Goal: Information Seeking & Learning: Learn about a topic

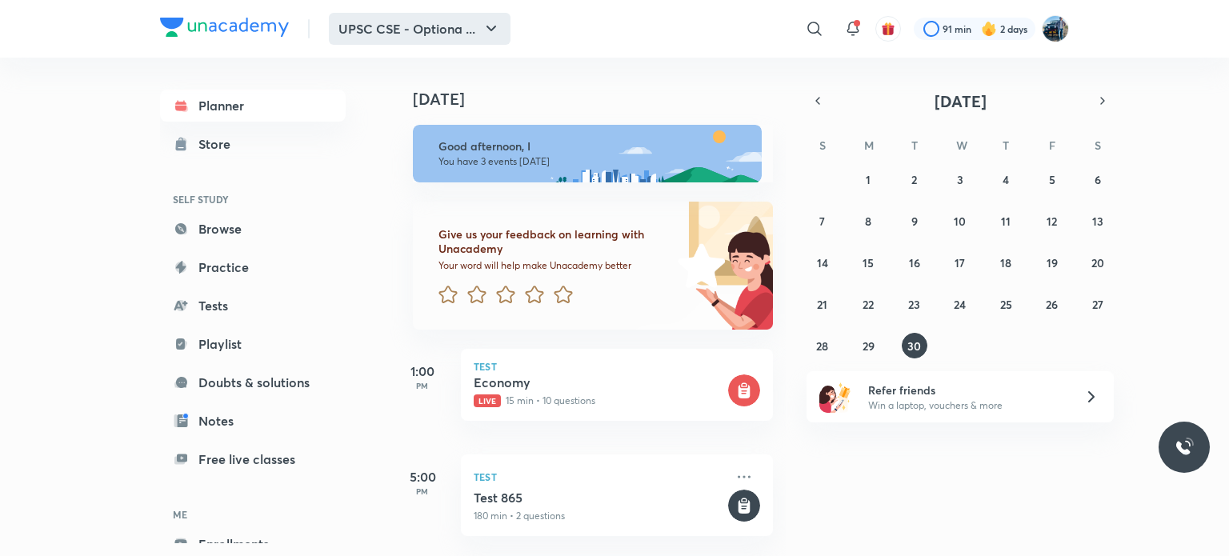
click at [432, 18] on button "UPSC CSE - Optiona ..." at bounding box center [420, 29] width 182 height 32
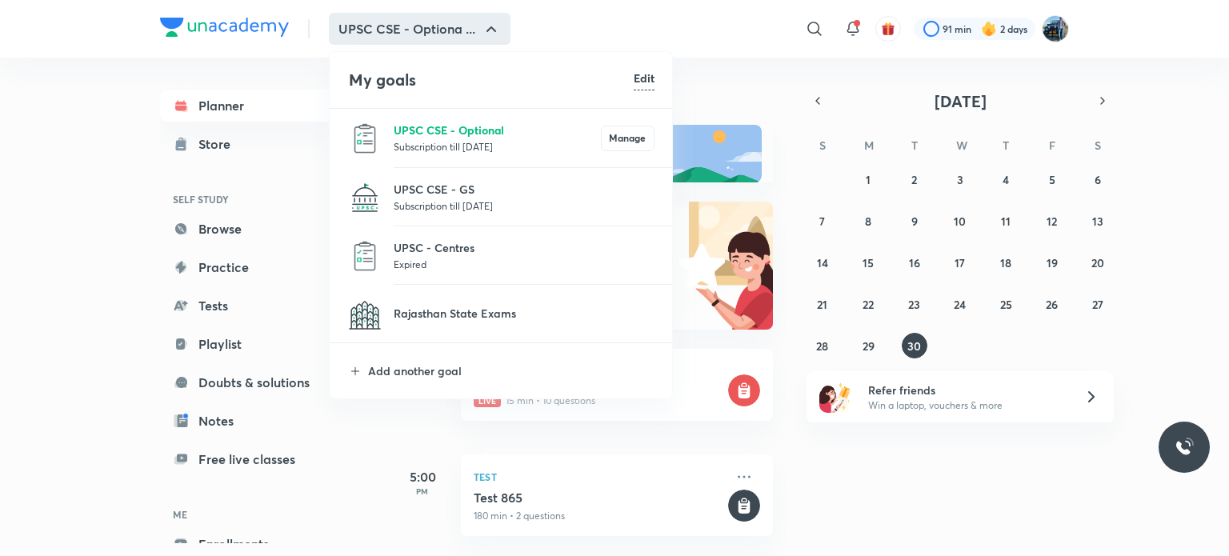
click at [438, 125] on p "UPSC CSE - Optional" at bounding box center [497, 130] width 207 height 17
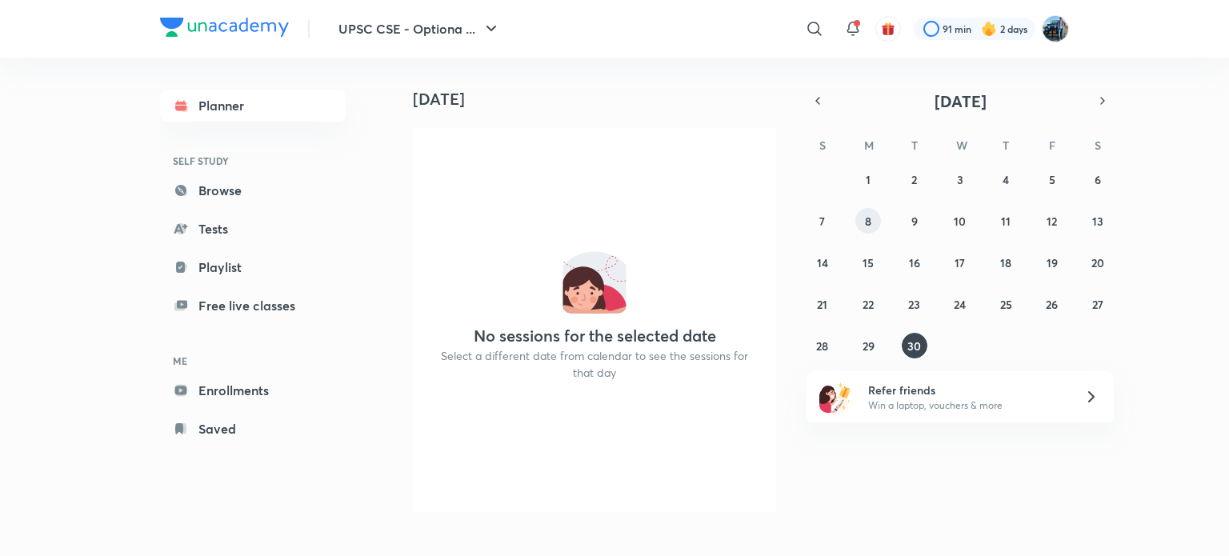
click at [871, 225] on button "8" at bounding box center [868, 221] width 26 height 26
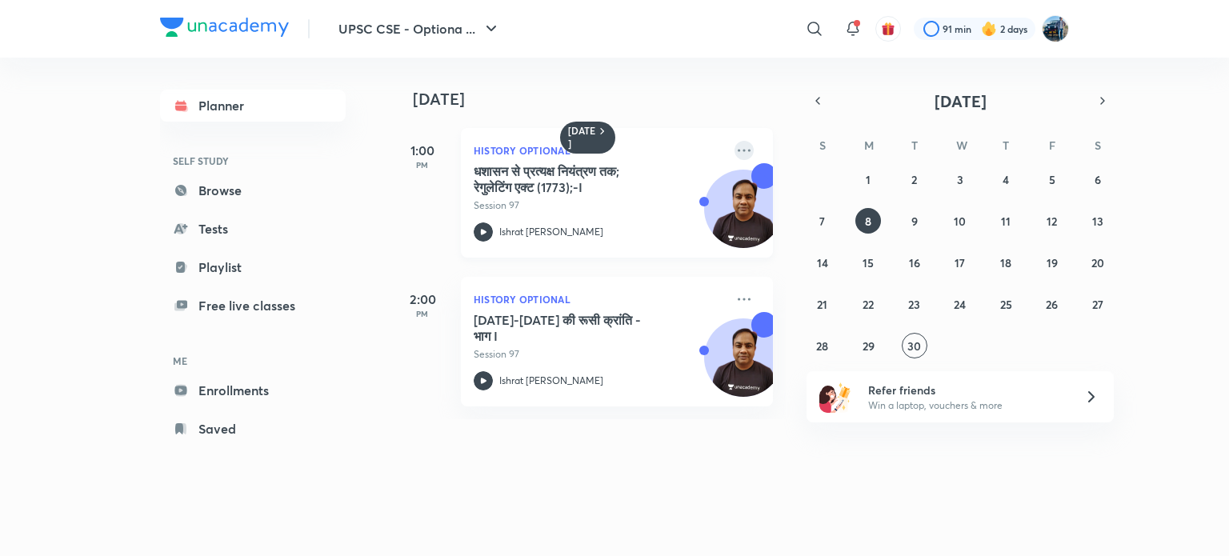
click at [735, 150] on icon at bounding box center [744, 150] width 19 height 19
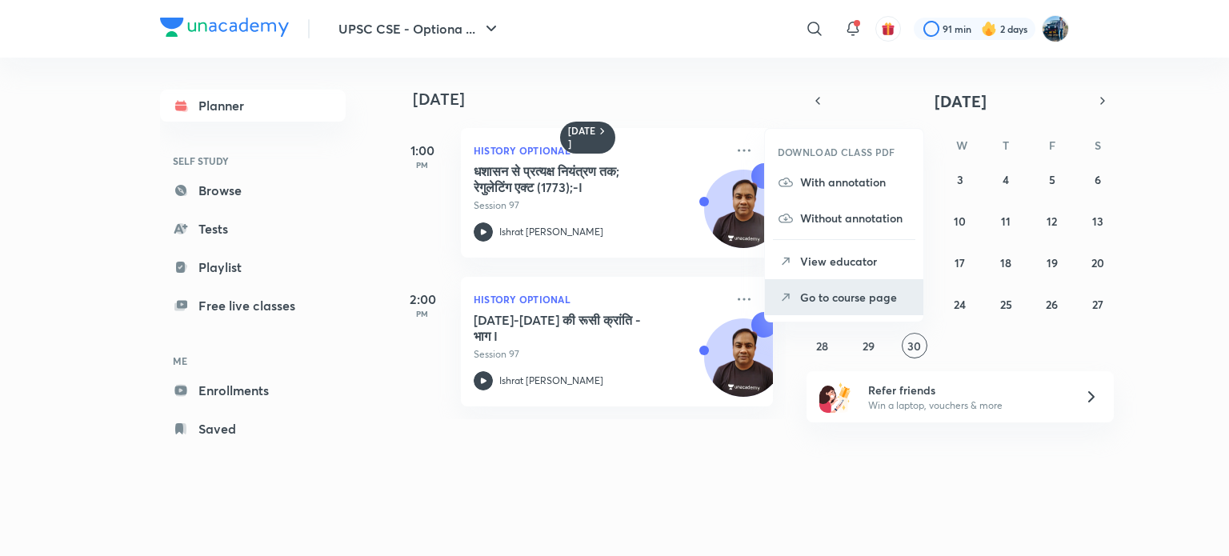
click at [829, 295] on p "Go to course page" at bounding box center [855, 297] width 110 height 17
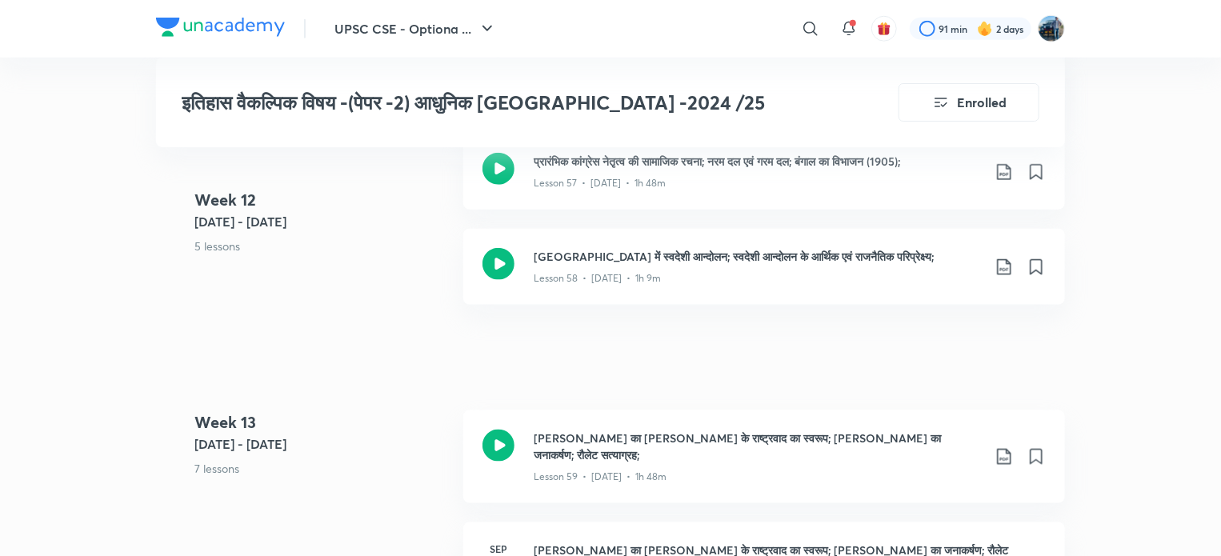
scroll to position [7007, 0]
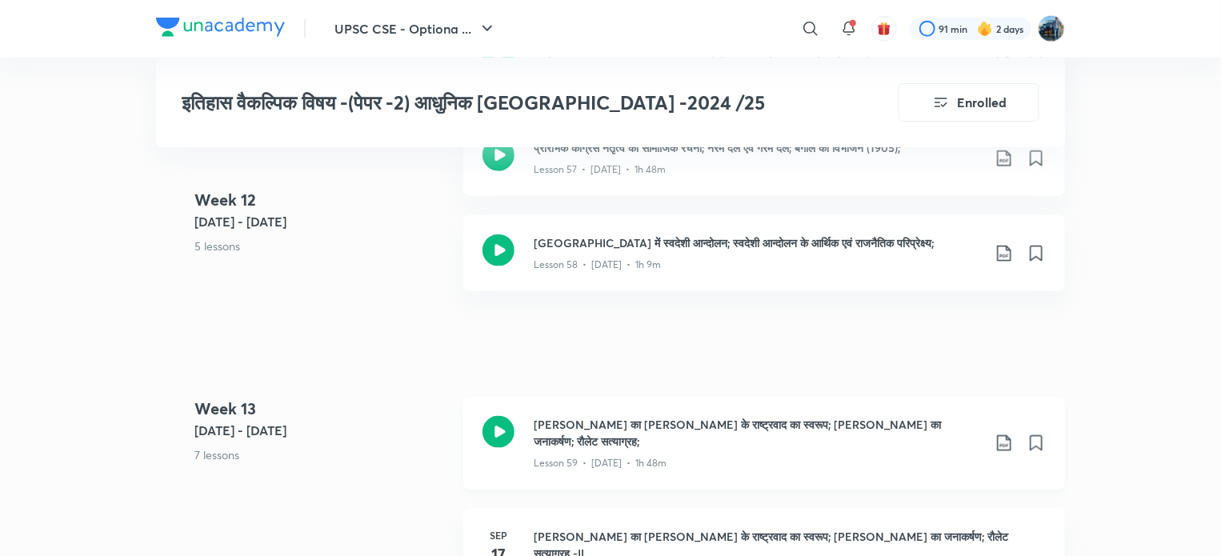
click at [874, 397] on div "[PERSON_NAME] का [PERSON_NAME] के राष्ट्रवाद का स्वरूप; [PERSON_NAME] का जनाकर्…" at bounding box center [764, 443] width 602 height 93
